Goal: Find specific page/section: Locate a particular part of the current website

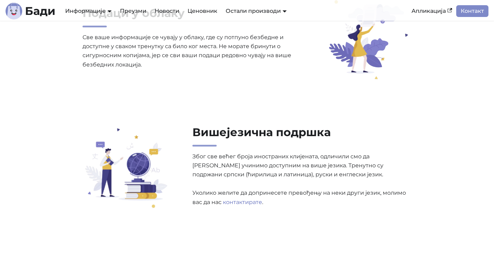
scroll to position [1005, 0]
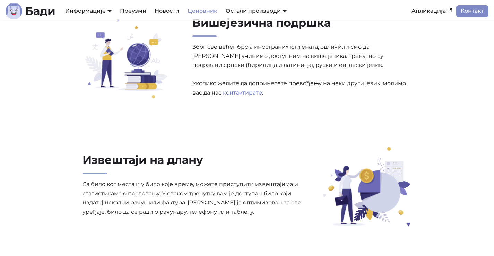
click at [201, 14] on link "Ценовник" at bounding box center [202, 11] width 38 height 12
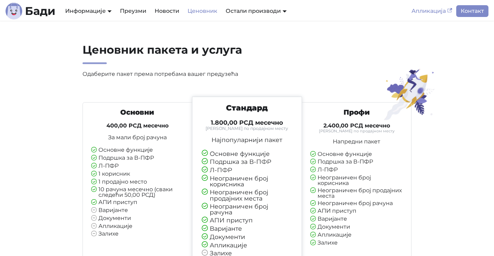
click at [429, 12] on link "Апликација" at bounding box center [431, 11] width 49 height 12
click at [474, 10] on link "Контакт" at bounding box center [472, 11] width 32 height 12
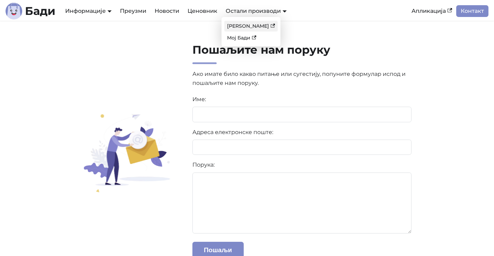
click at [263, 26] on link "Бади ЛПФР" at bounding box center [250, 26] width 53 height 11
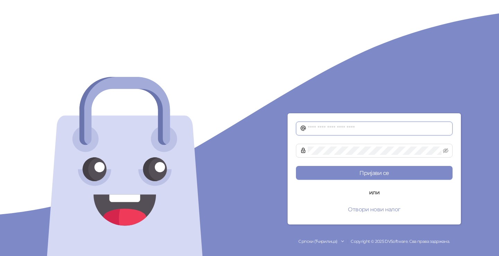
click at [335, 132] on input "text" at bounding box center [378, 128] width 141 height 8
type input "**********"
